Goal: Navigation & Orientation: Find specific page/section

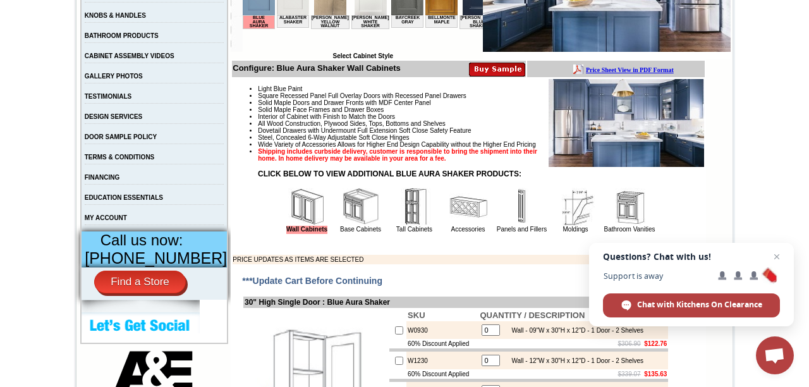
scroll to position [333, 0]
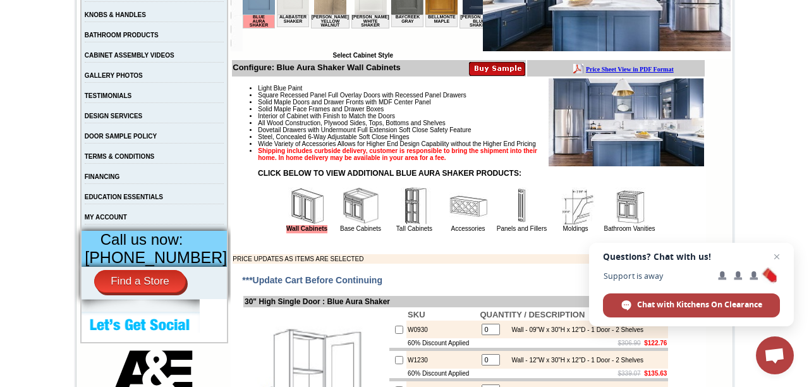
click at [449, 221] on img at bounding box center [468, 206] width 38 height 38
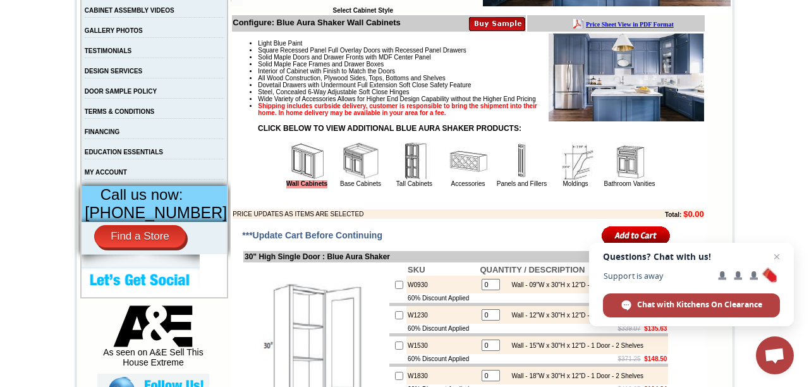
scroll to position [394, 0]
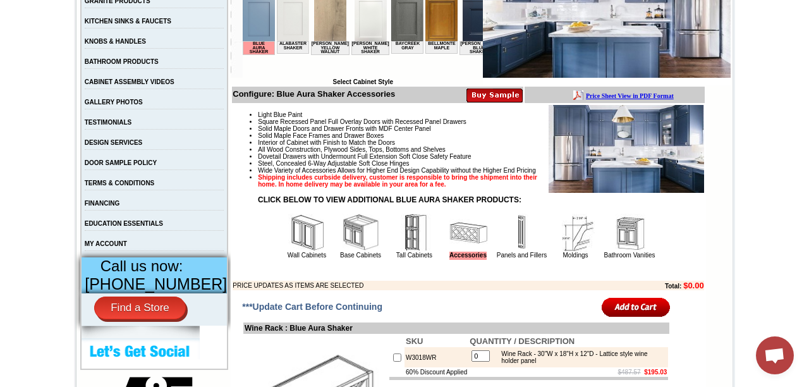
scroll to position [307, 0]
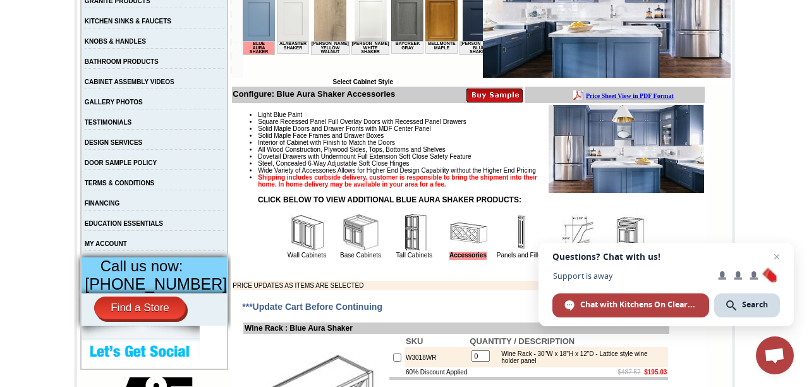
click at [628, 252] on img at bounding box center [630, 233] width 38 height 38
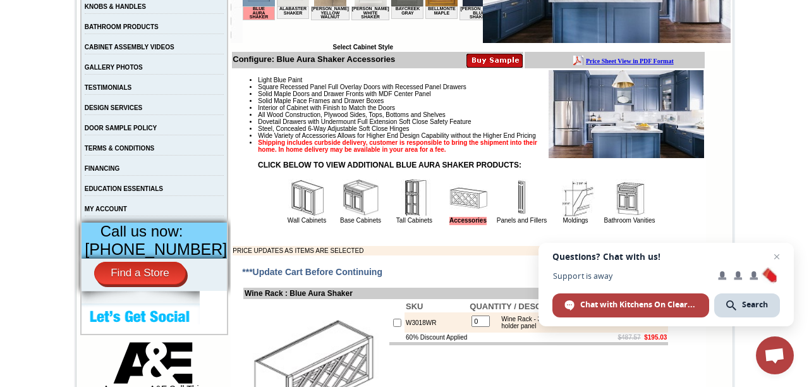
scroll to position [367, 0]
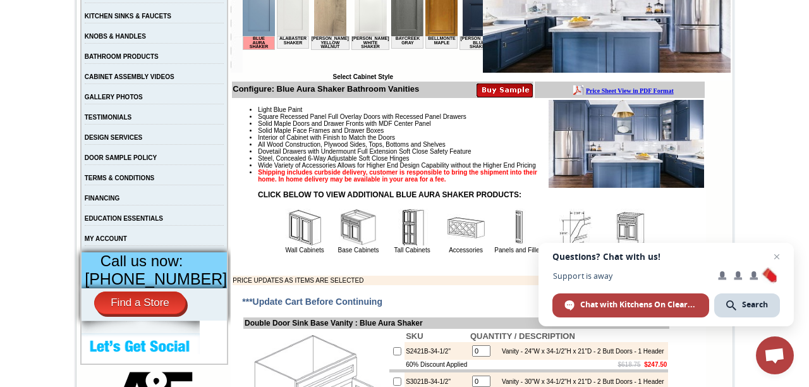
scroll to position [309, 0]
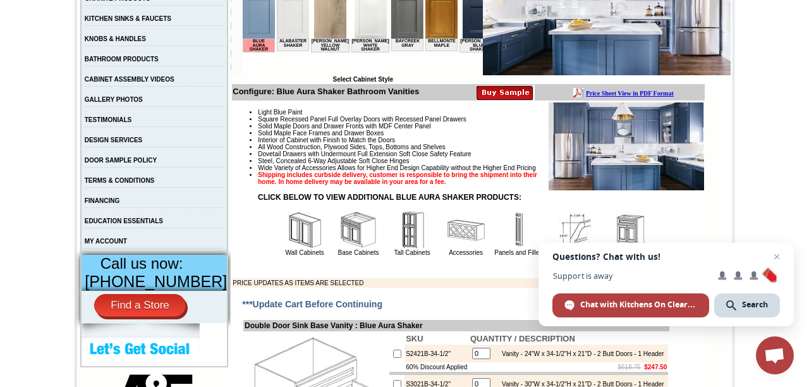
click at [156, 63] on link "BATHROOM PRODUCTS" at bounding box center [122, 59] width 74 height 7
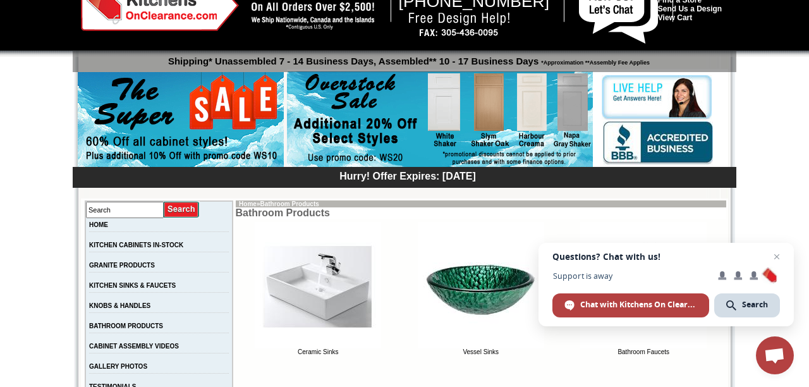
scroll to position [44, 0]
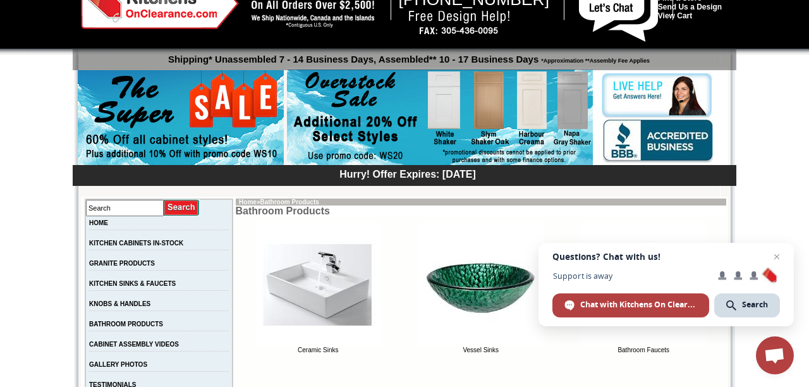
click at [491, 290] on img at bounding box center [481, 283] width 126 height 126
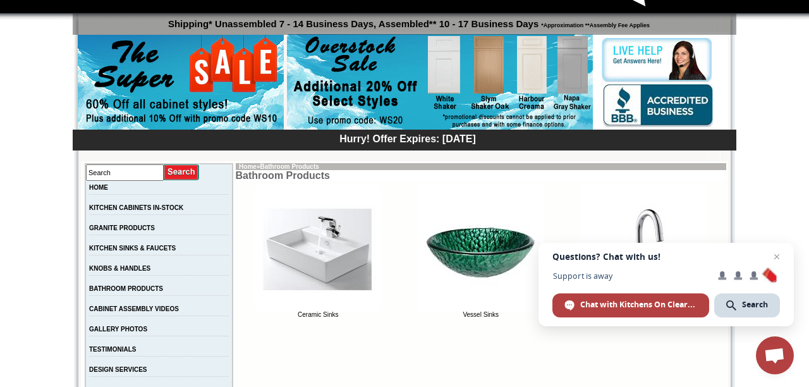
scroll to position [105, 0]
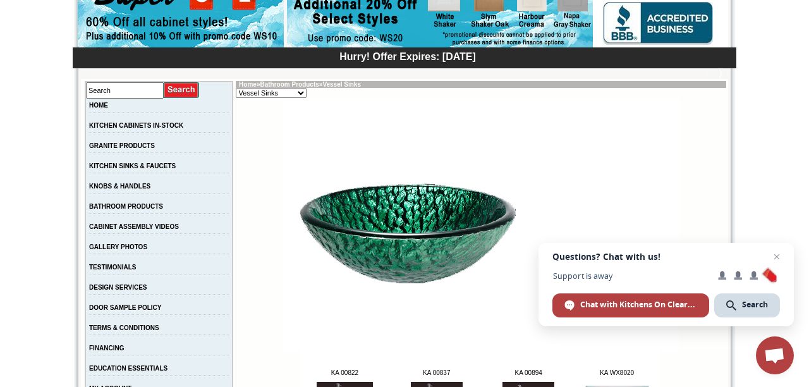
scroll to position [161, 0]
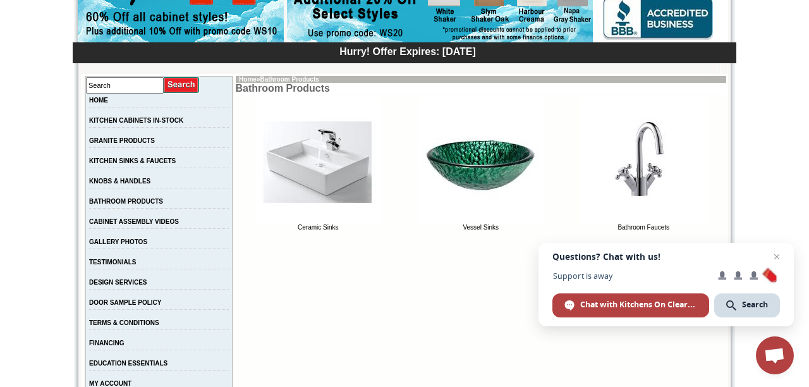
scroll to position [166, 0]
